Goal: Task Accomplishment & Management: Manage account settings

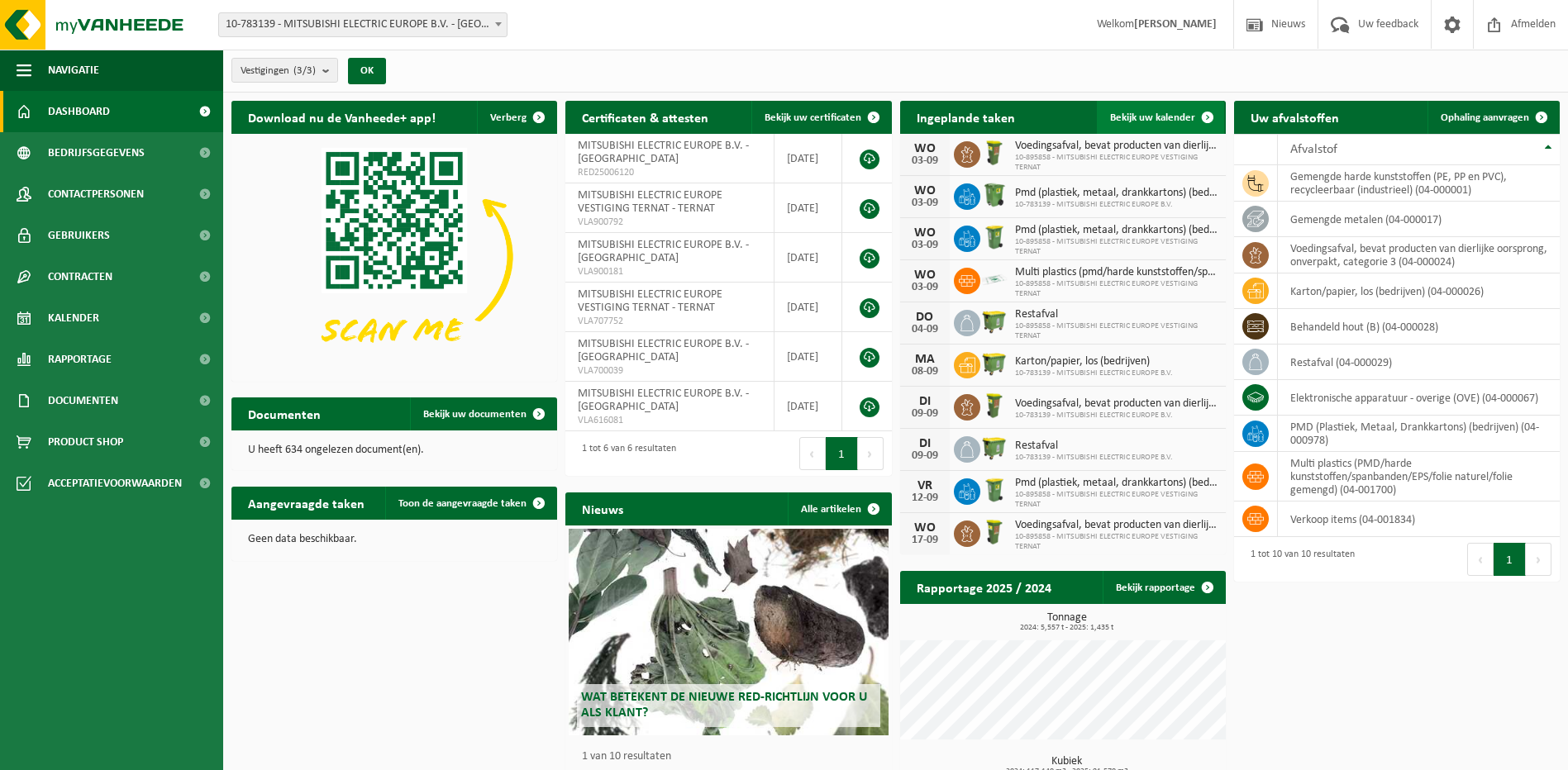
click at [1172, 113] on span "Bekijk uw kalender" at bounding box center [1152, 118] width 85 height 11
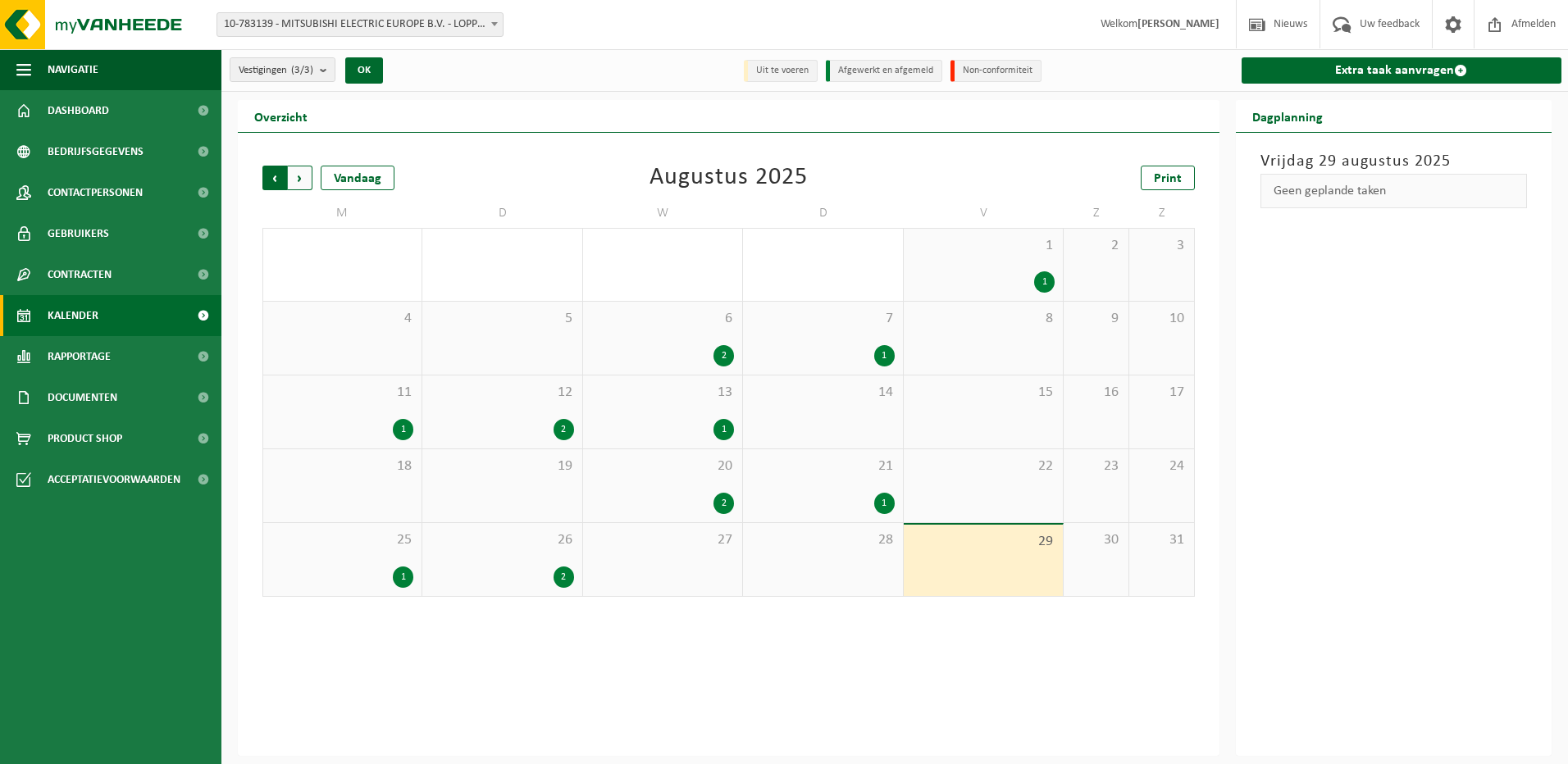
click at [307, 177] on span "Volgende" at bounding box center [300, 178] width 25 height 25
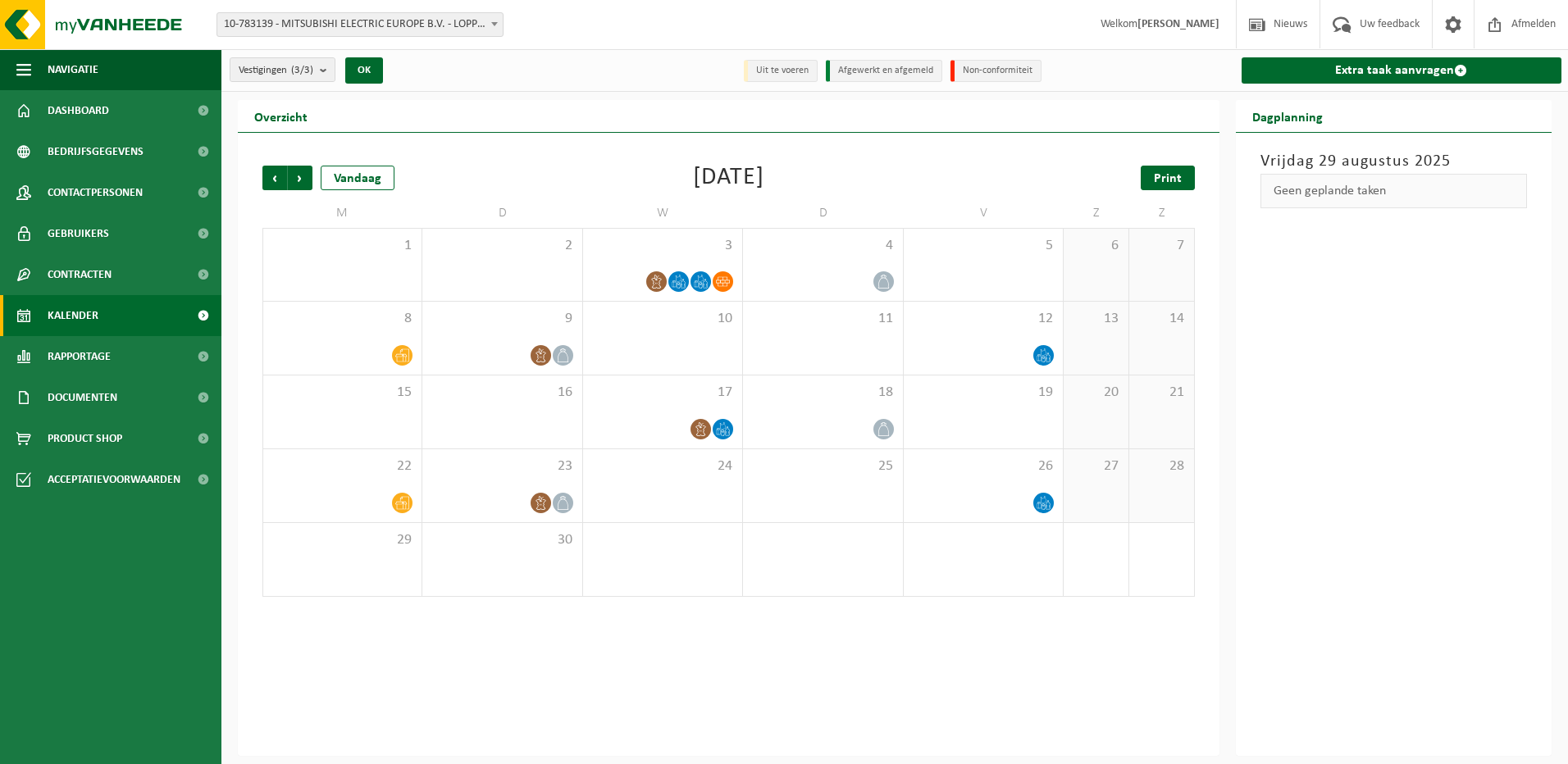
click at [1183, 177] on link "Print" at bounding box center [1167, 178] width 55 height 25
